Goal: Complete application form: Complete application form

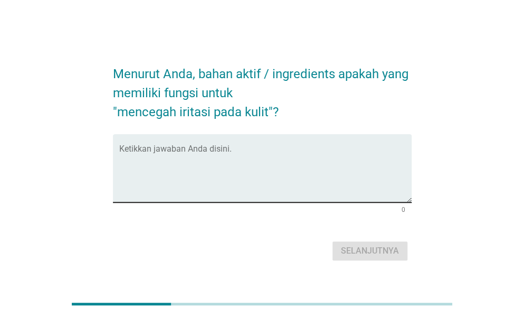
click at [330, 176] on textarea "Ketikkan jawaban Anda disini." at bounding box center [265, 174] width 293 height 55
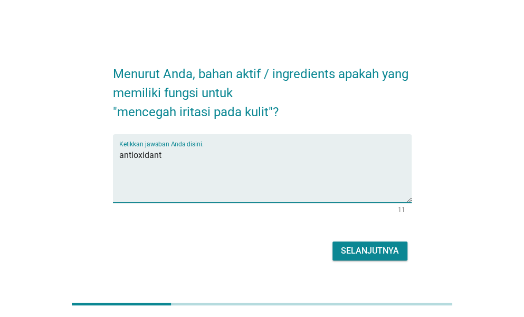
type textarea "antioxidant"
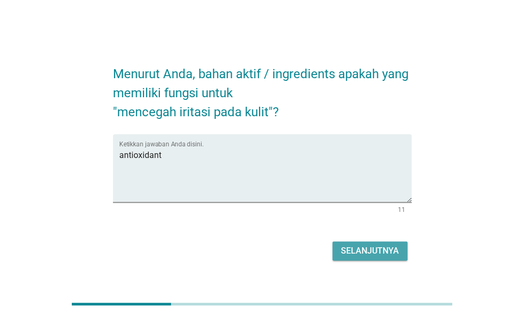
click at [379, 250] on div "Selanjutnya" at bounding box center [370, 250] width 58 height 13
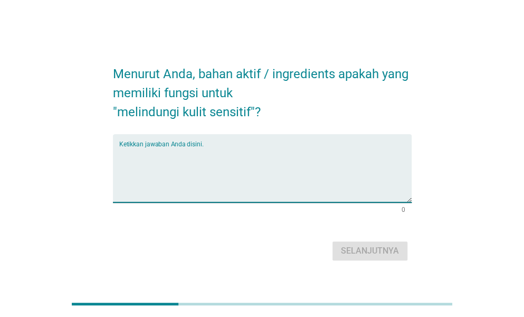
click at [360, 164] on textarea "Ketikkan jawaban Anda disini." at bounding box center [265, 174] width 293 height 55
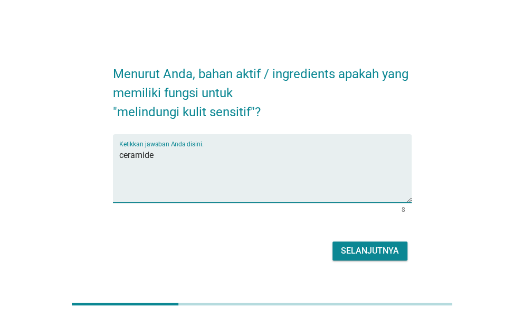
type textarea "ceramide"
click at [381, 249] on div "Selanjutnya" at bounding box center [370, 250] width 58 height 13
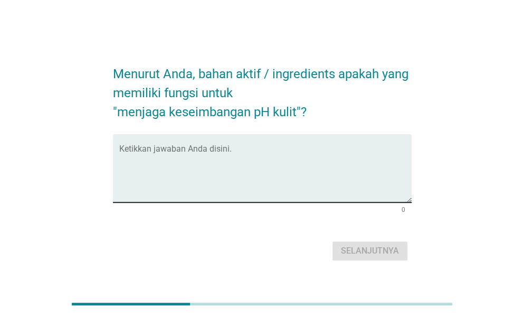
click at [256, 143] on div "Ketikkan jawaban Anda disini." at bounding box center [265, 168] width 293 height 68
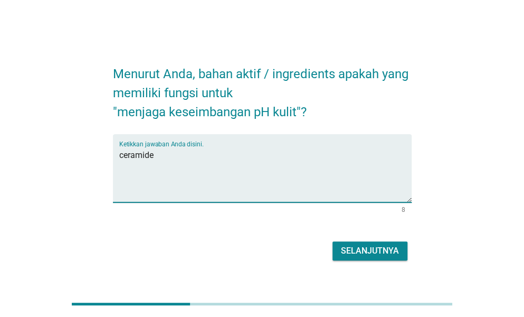
type textarea "ceramide"
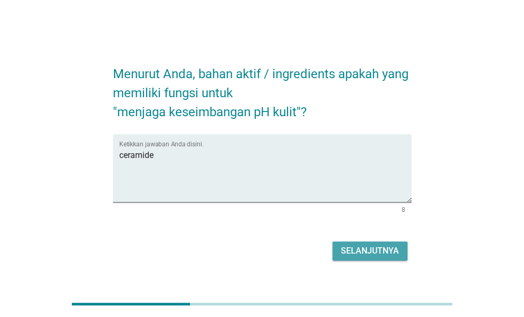
click at [359, 247] on div "Selanjutnya" at bounding box center [370, 250] width 58 height 13
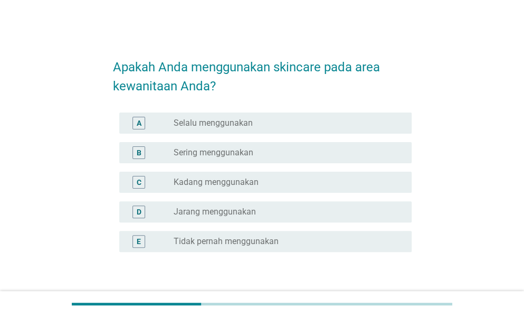
click at [281, 214] on div "radio_button_unchecked Jarang menggunakan" at bounding box center [284, 211] width 221 height 11
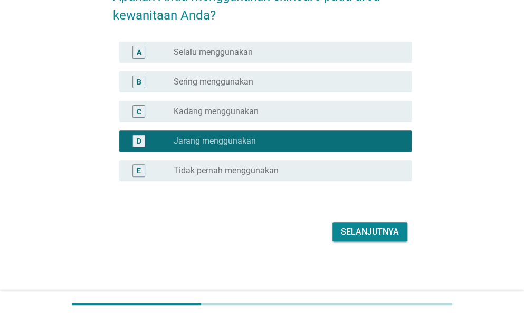
scroll to position [68, 0]
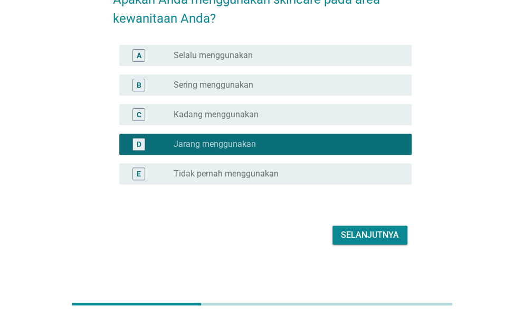
click at [373, 236] on div "Selanjutnya" at bounding box center [370, 235] width 58 height 13
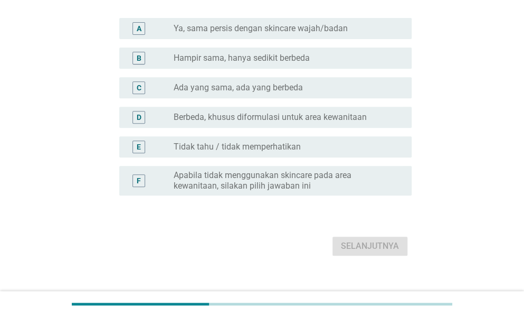
scroll to position [147, 0]
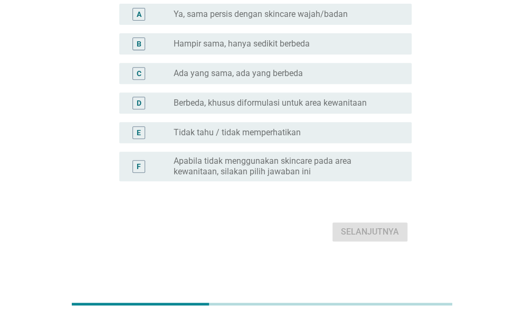
click at [309, 138] on div "radio_button_unchecked Tidak tahu / tidak memperhatikan" at bounding box center [289, 132] width 230 height 13
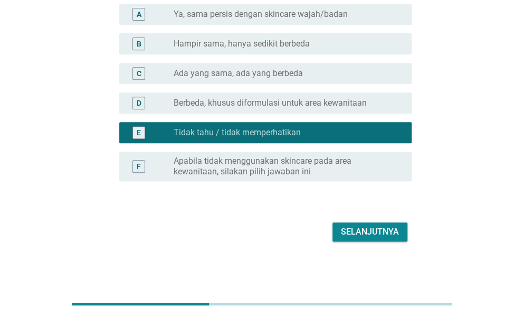
click at [375, 229] on div "Selanjutnya" at bounding box center [370, 231] width 58 height 13
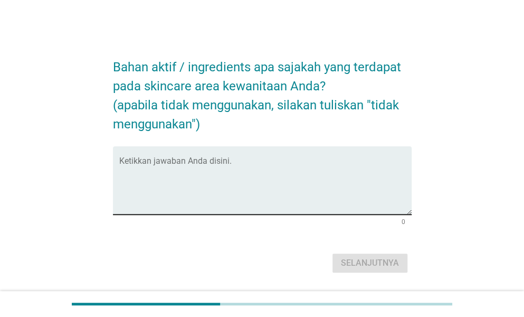
click at [341, 182] on textarea "Ketikkan jawaban Anda disini." at bounding box center [265, 186] width 293 height 55
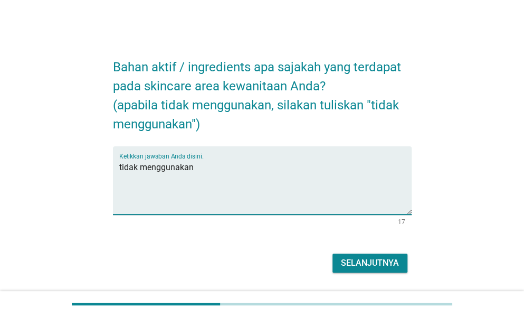
type textarea "tidak menggunakan"
click at [367, 260] on div "Selanjutnya" at bounding box center [370, 263] width 58 height 13
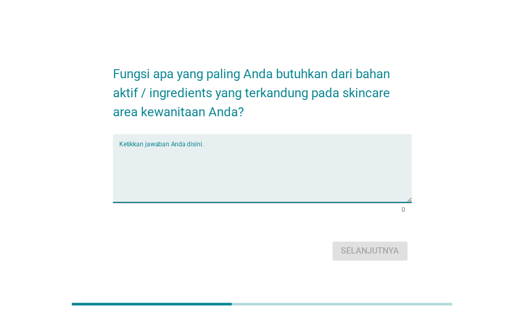
click at [318, 164] on textarea "Ketikkan jawaban Anda disini." at bounding box center [265, 174] width 293 height 55
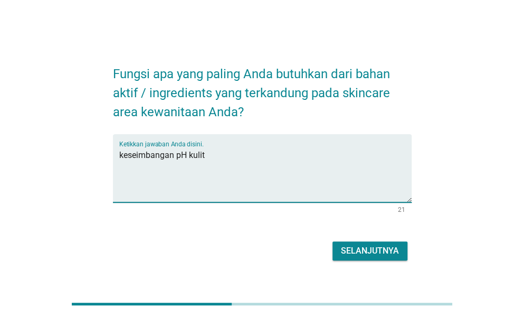
type textarea "keseimbangan pH kulit"
click at [373, 249] on div "Selanjutnya" at bounding box center [370, 250] width 58 height 13
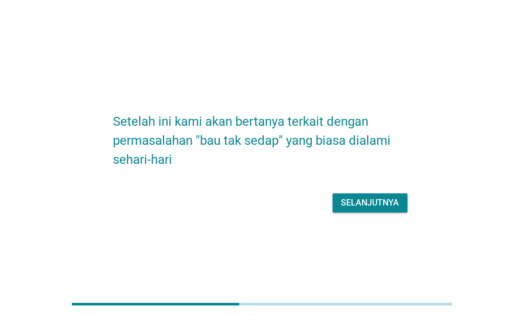
click at [369, 200] on div "Selanjutnya" at bounding box center [370, 202] width 58 height 13
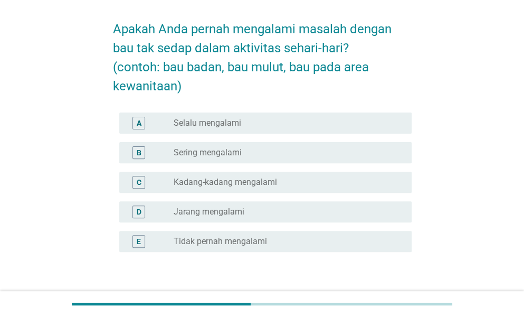
scroll to position [53, 0]
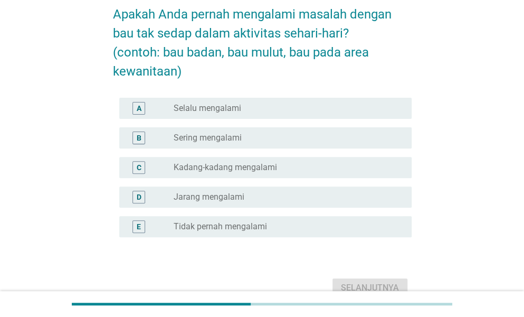
click at [357, 209] on div "D radio_button_unchecked Jarang mengalami" at bounding box center [262, 197] width 299 height 30
click at [356, 200] on div "radio_button_unchecked Jarang mengalami" at bounding box center [284, 197] width 221 height 11
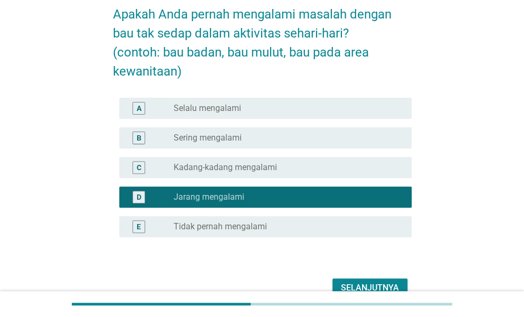
click at [369, 281] on div "Selanjutnya" at bounding box center [370, 287] width 58 height 13
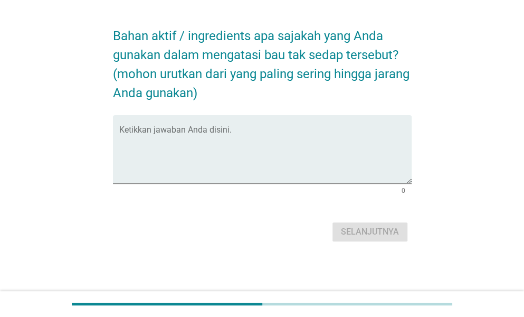
scroll to position [0, 0]
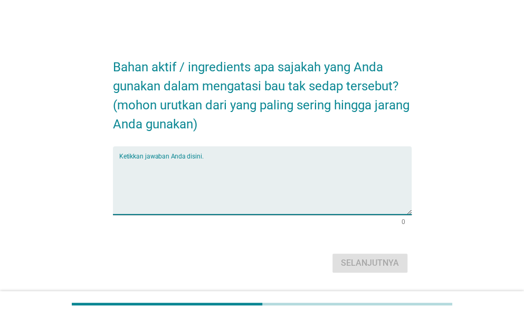
click at [297, 178] on textarea "Ketikkan jawaban Anda disini." at bounding box center [265, 186] width 293 height 55
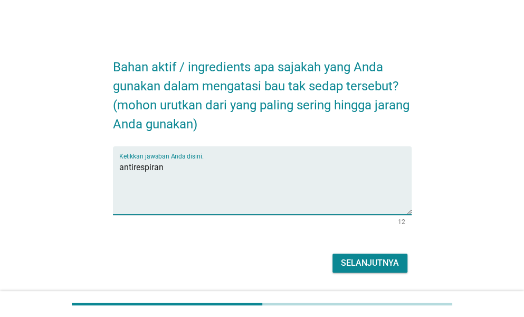
type textarea "antirespiran"
click at [377, 261] on div "Selanjutnya" at bounding box center [370, 263] width 58 height 13
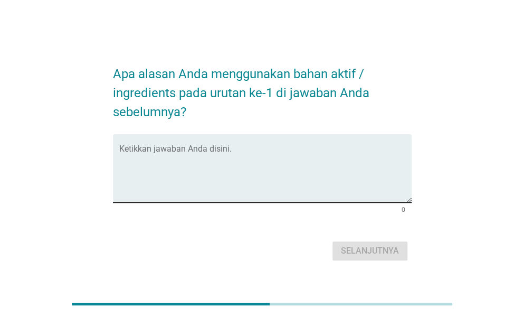
click at [329, 153] on textarea "Ketikkan jawaban Anda disini." at bounding box center [265, 174] width 293 height 55
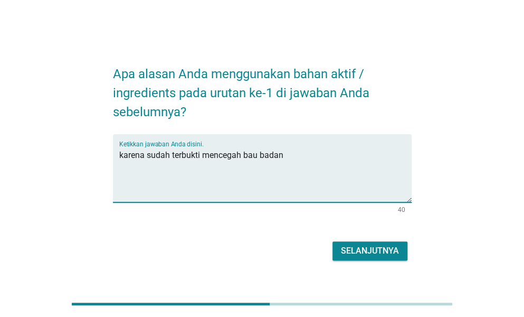
type textarea "karena sudah terbukti mencegah bau badan"
click at [361, 252] on div "Selanjutnya" at bounding box center [370, 250] width 58 height 13
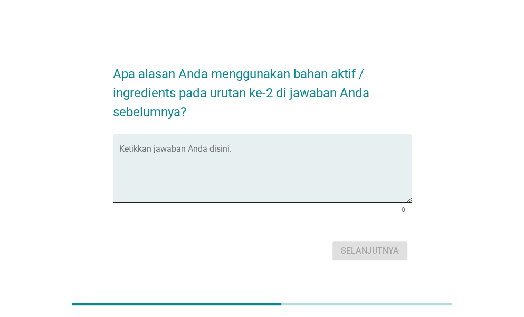
click at [289, 163] on textarea "Ketikkan jawaban Anda disini." at bounding box center [265, 174] width 293 height 55
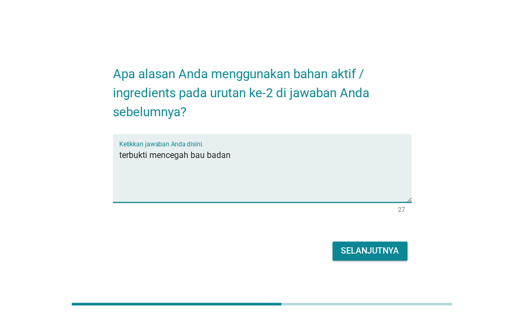
type textarea "terbukti mencegah bau badan"
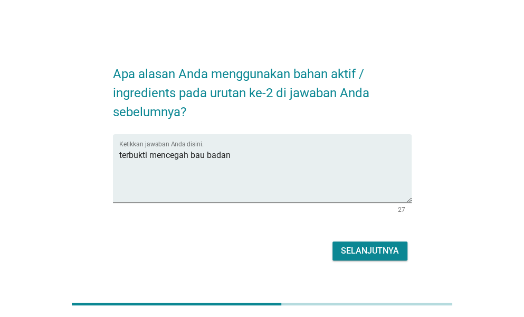
click at [365, 249] on div "Selanjutnya" at bounding box center [370, 250] width 58 height 13
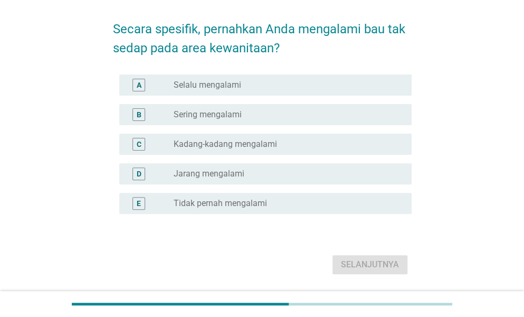
scroll to position [53, 0]
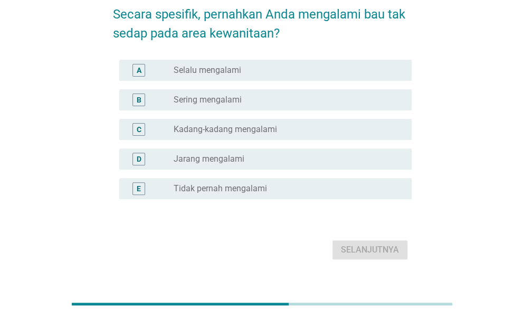
click at [326, 167] on div "D radio_button_unchecked Jarang mengalami" at bounding box center [265, 158] width 293 height 21
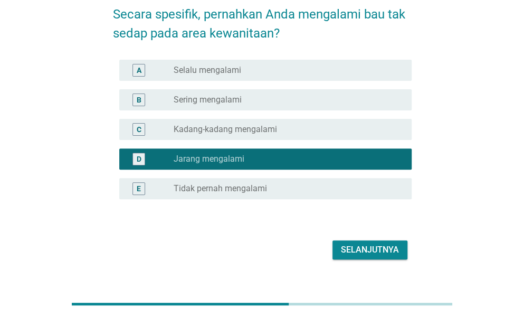
click at [369, 246] on div "Selanjutnya" at bounding box center [370, 249] width 58 height 13
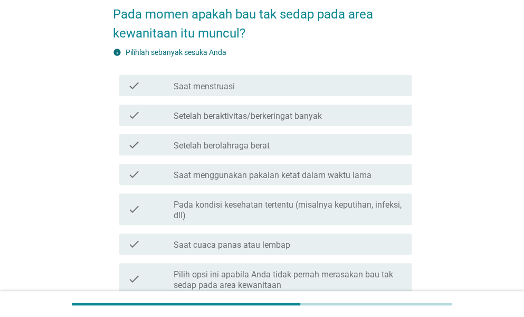
click at [304, 88] on div "check_box_outline_blank Saat menstruasi" at bounding box center [289, 85] width 230 height 13
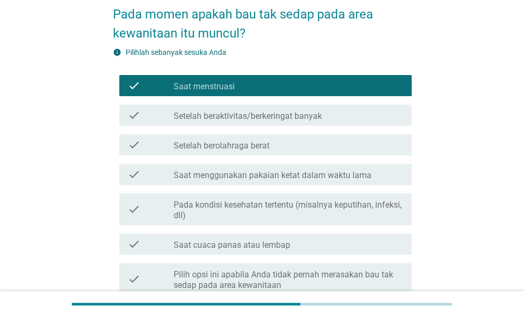
click at [300, 111] on label "Setelah beraktivitas/berkeringat banyak" at bounding box center [248, 116] width 148 height 11
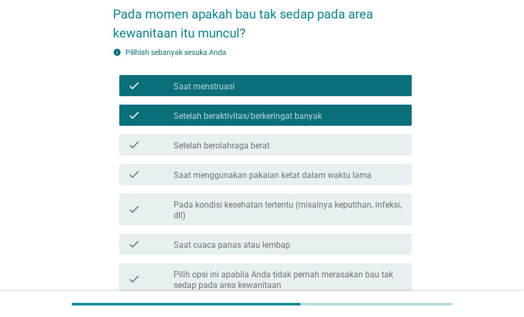
click at [312, 174] on label "Saat menggunakan pakaian ketat dalam waktu lama" at bounding box center [273, 175] width 198 height 11
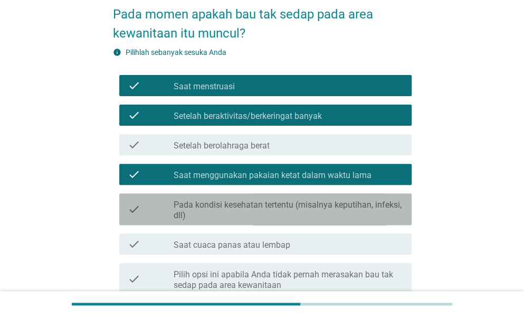
click at [357, 208] on label "Pada kondisi kesehatan tertentu (misalnya keputihan, infeksi, dll)" at bounding box center [289, 210] width 230 height 21
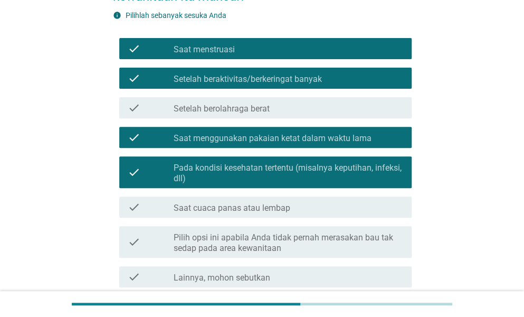
scroll to position [106, 0]
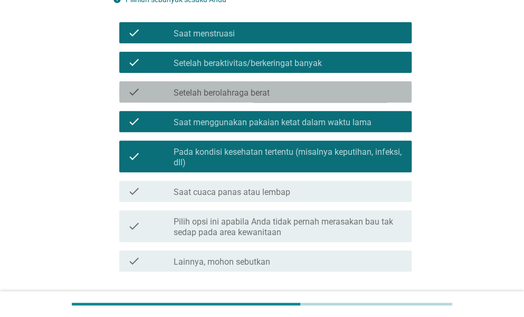
click at [324, 96] on div "check_box_outline_blank Setelah berolahraga berat" at bounding box center [289, 92] width 230 height 13
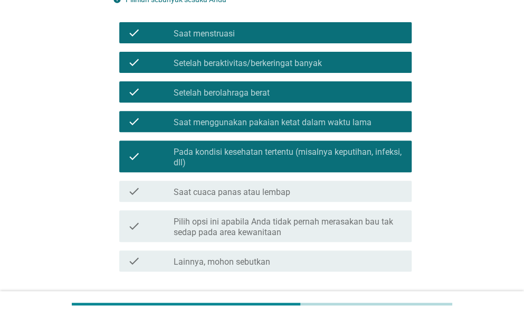
click at [321, 155] on label "Pada kondisi kesehatan tertentu (misalnya keputihan, infeksi, dll)" at bounding box center [289, 157] width 230 height 21
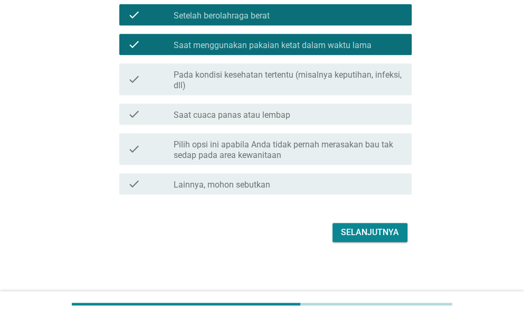
scroll to position [183, 0]
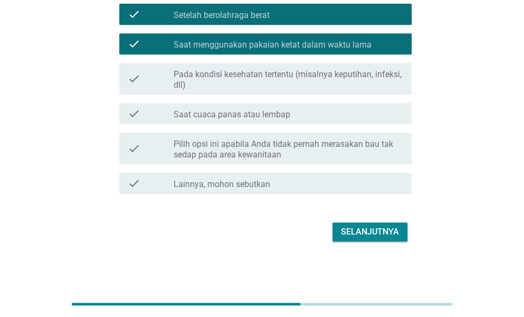
click at [364, 230] on div "Selanjutnya" at bounding box center [370, 231] width 58 height 13
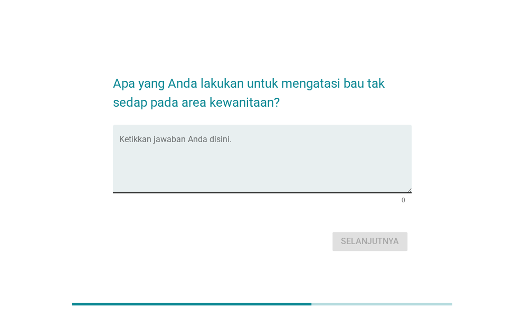
click at [319, 142] on textarea "Ketikkan jawaban Anda disini." at bounding box center [265, 164] width 293 height 55
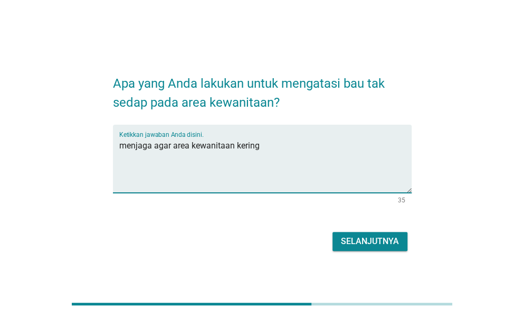
type textarea "menjaga agar area kewanitaan kering"
click at [378, 238] on div "Selanjutnya" at bounding box center [370, 241] width 58 height 13
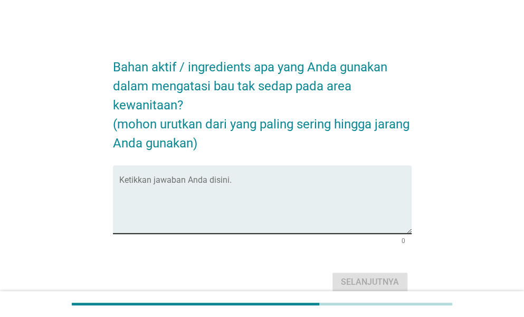
click at [331, 189] on textarea "Ketikkan jawaban Anda disini." at bounding box center [265, 205] width 293 height 55
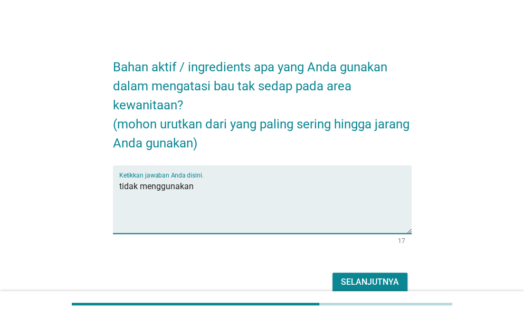
type textarea "tidak menggunakan"
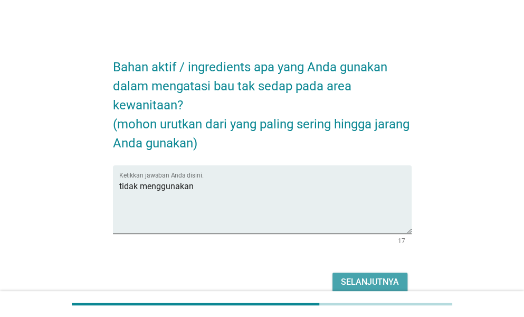
click at [368, 277] on div "Selanjutnya" at bounding box center [370, 282] width 58 height 13
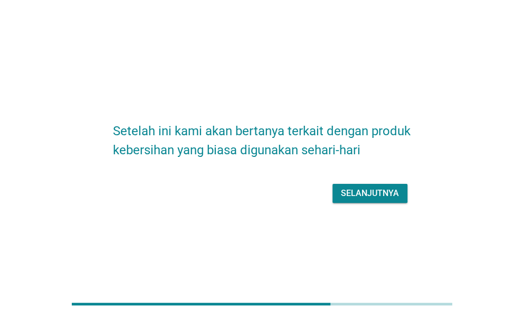
click at [345, 189] on div "Selanjutnya" at bounding box center [370, 193] width 58 height 13
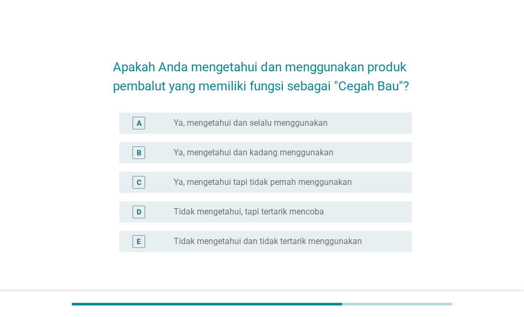
click at [346, 212] on div "radio_button_unchecked Tidak mengetahui, tapi tertarik mencoba" at bounding box center [284, 211] width 221 height 11
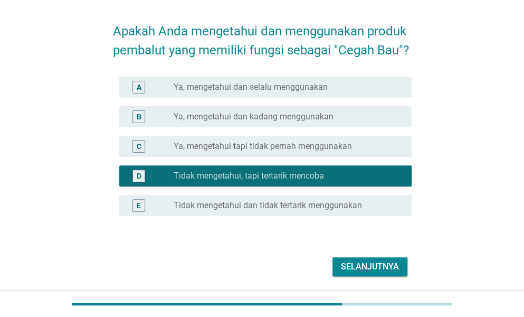
scroll to position [71, 0]
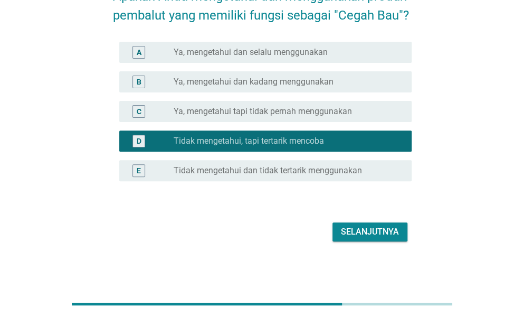
click at [369, 234] on div "Selanjutnya" at bounding box center [370, 231] width 58 height 13
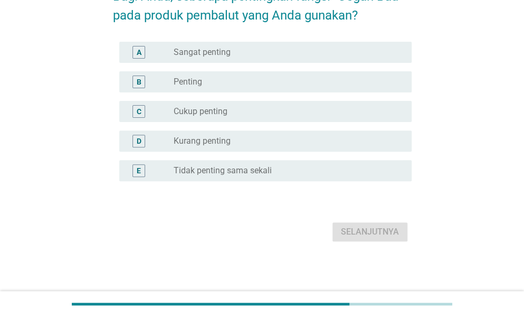
scroll to position [0, 0]
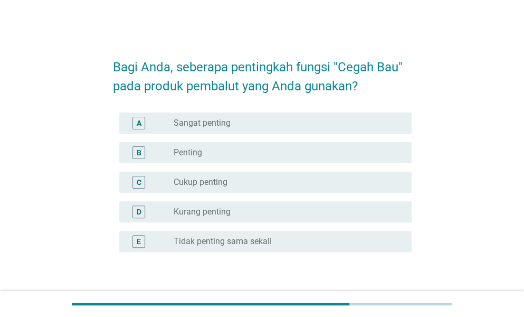
click at [231, 126] on div "radio_button_unchecked Sangat penting" at bounding box center [284, 123] width 221 height 11
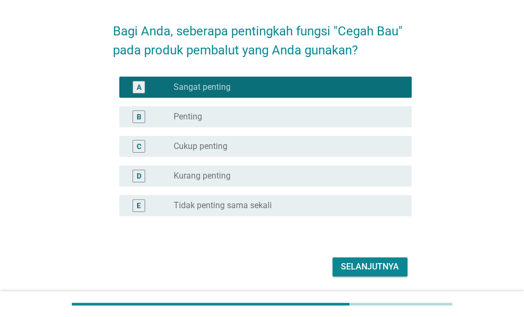
scroll to position [71, 0]
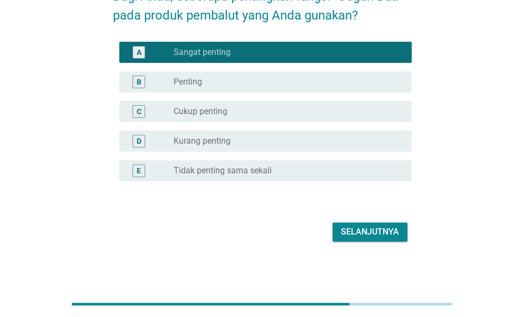
click at [363, 230] on div "Selanjutnya" at bounding box center [370, 231] width 58 height 13
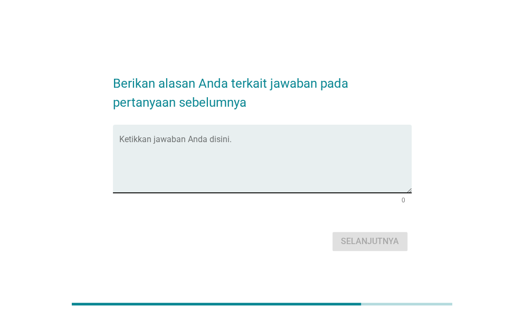
click at [202, 135] on div "Ketikkan jawaban Anda disini." at bounding box center [265, 159] width 293 height 68
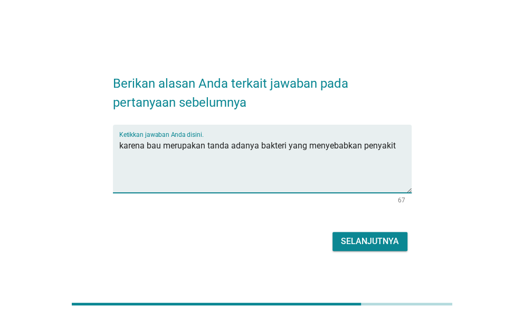
type textarea "karena bau merupakan tanda adanya bakteri yang menyebabkan penyakit"
click at [356, 239] on div "Selanjutnya" at bounding box center [370, 241] width 58 height 13
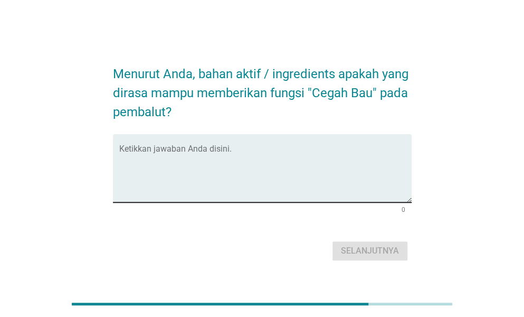
click at [325, 176] on textarea "Ketikkan jawaban Anda disini." at bounding box center [265, 174] width 293 height 55
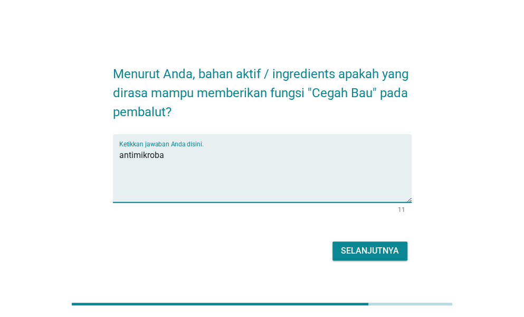
type textarea "antimikroba"
click at [375, 253] on div "Selanjutnya" at bounding box center [370, 250] width 58 height 13
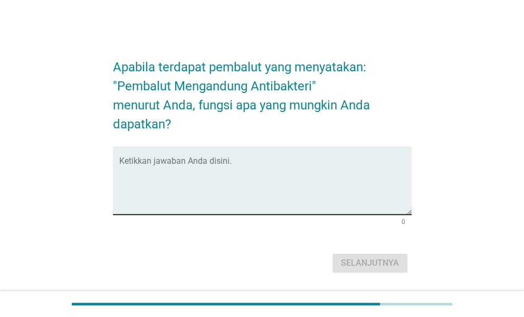
click at [293, 176] on textarea "Ketikkan jawaban Anda disini." at bounding box center [265, 186] width 293 height 55
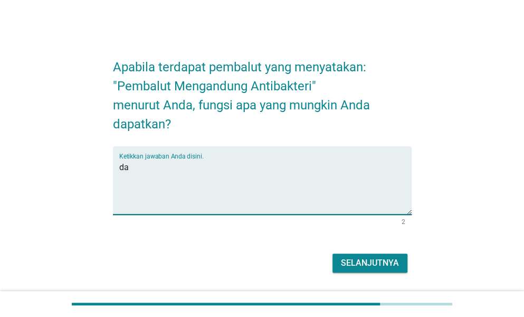
type textarea "d"
type textarea "dapat mencegah perkembangan bakteri"
click at [361, 261] on div "Selanjutnya" at bounding box center [370, 263] width 58 height 13
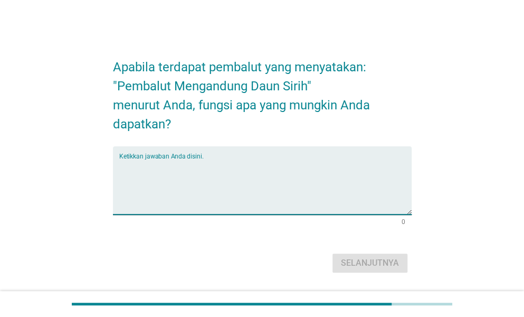
click at [267, 199] on textarea "Ketikkan jawaban Anda disini." at bounding box center [265, 186] width 293 height 55
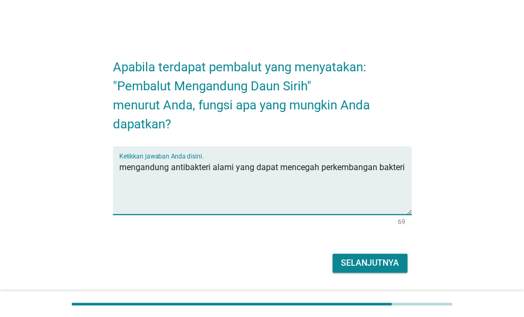
type textarea "mengandung antibakteri alami yang dapat mencegah perkembangan bakteri"
click at [366, 259] on div "Selanjutnya" at bounding box center [370, 263] width 58 height 13
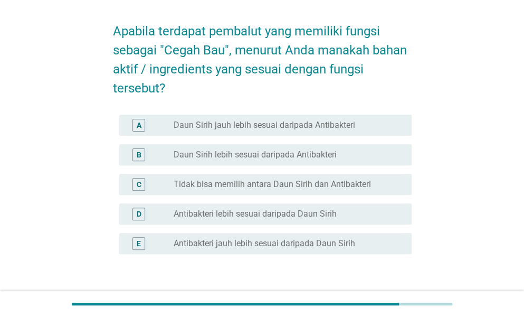
scroll to position [53, 0]
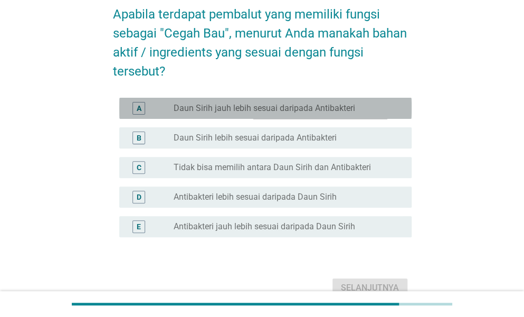
click at [361, 107] on div "radio_button_unchecked Daun Sirih jauh lebih sesuai daripada Antibakteri" at bounding box center [284, 108] width 221 height 11
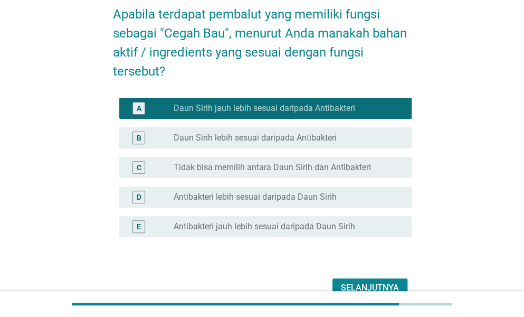
click at [384, 284] on div "Selanjutnya" at bounding box center [370, 287] width 58 height 13
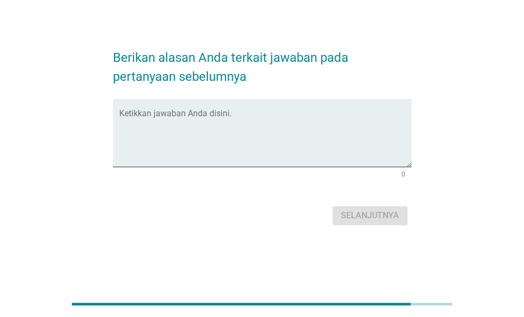
scroll to position [0, 0]
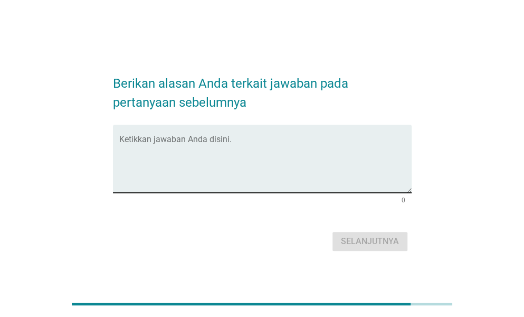
click at [276, 155] on textarea "Ketikkan jawaban Anda disini." at bounding box center [265, 164] width 293 height 55
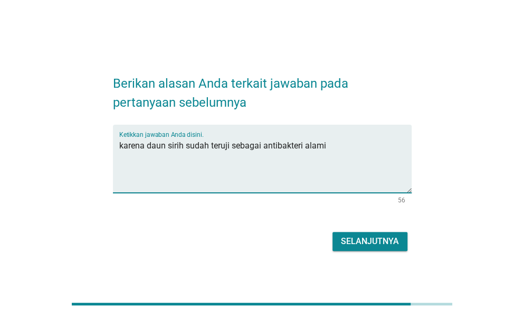
type textarea "karena daun sirih sudah teruji sebagai antibakteri alami"
click at [391, 240] on div "Selanjutnya" at bounding box center [370, 241] width 58 height 13
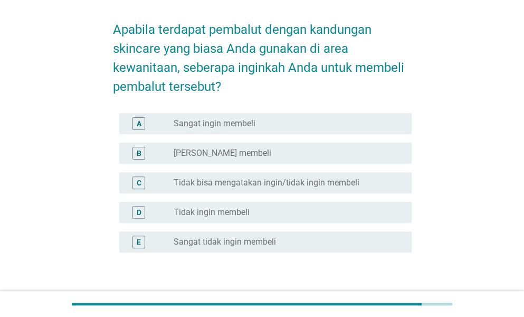
scroll to position [53, 0]
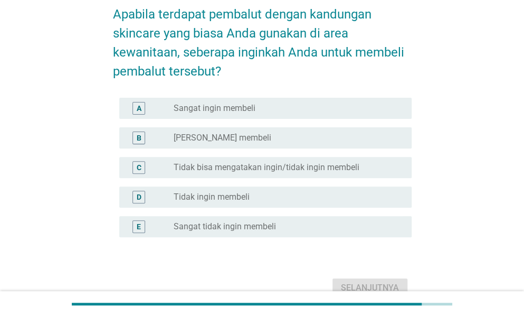
click at [248, 134] on div "radio_button_unchecked Ingin membeli" at bounding box center [284, 138] width 221 height 11
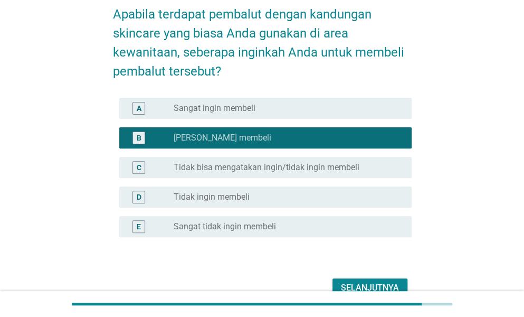
click at [386, 280] on button "Selanjutnya" at bounding box center [370, 287] width 75 height 19
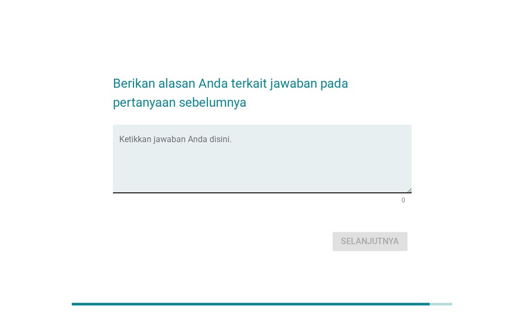
click at [232, 154] on textarea "Ketikkan jawaban Anda disini." at bounding box center [265, 164] width 293 height 55
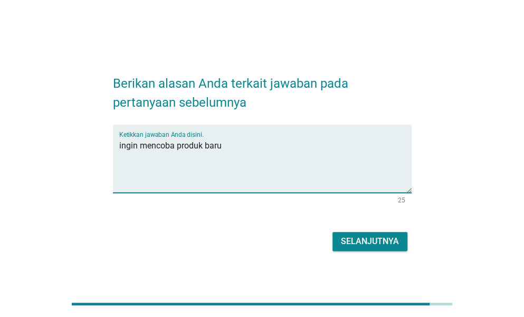
type textarea "ingin mencoba produk baru"
click at [364, 241] on div "Selanjutnya" at bounding box center [370, 241] width 58 height 13
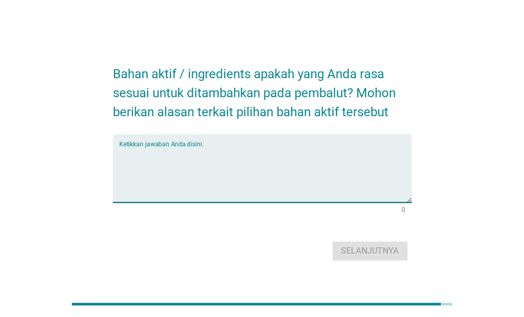
click at [224, 171] on textarea "Ketikkan jawaban Anda disini." at bounding box center [265, 174] width 293 height 55
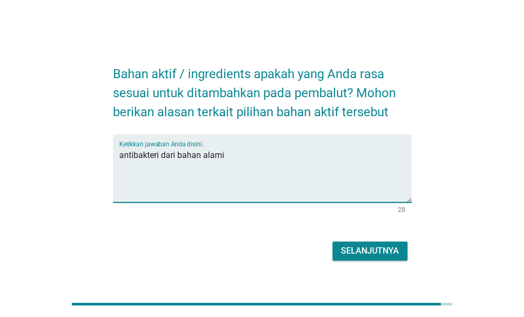
type textarea "antibakteri dari bahan alami"
click at [378, 252] on div "Selanjutnya" at bounding box center [370, 250] width 58 height 13
